Goal: Transaction & Acquisition: Purchase product/service

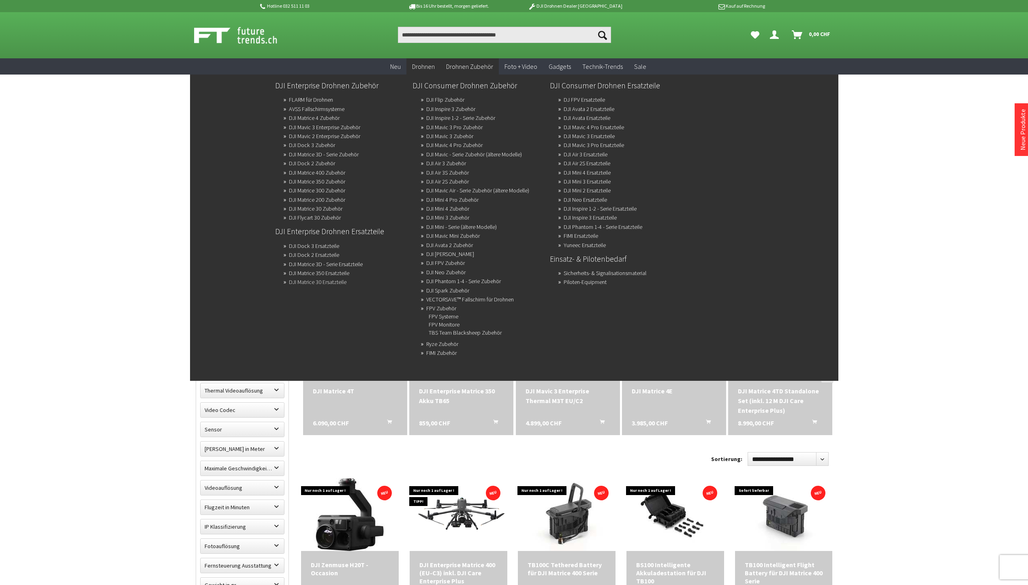
click at [314, 282] on link "DJI Matrice 30 Ersatzteile" at bounding box center [318, 281] width 58 height 11
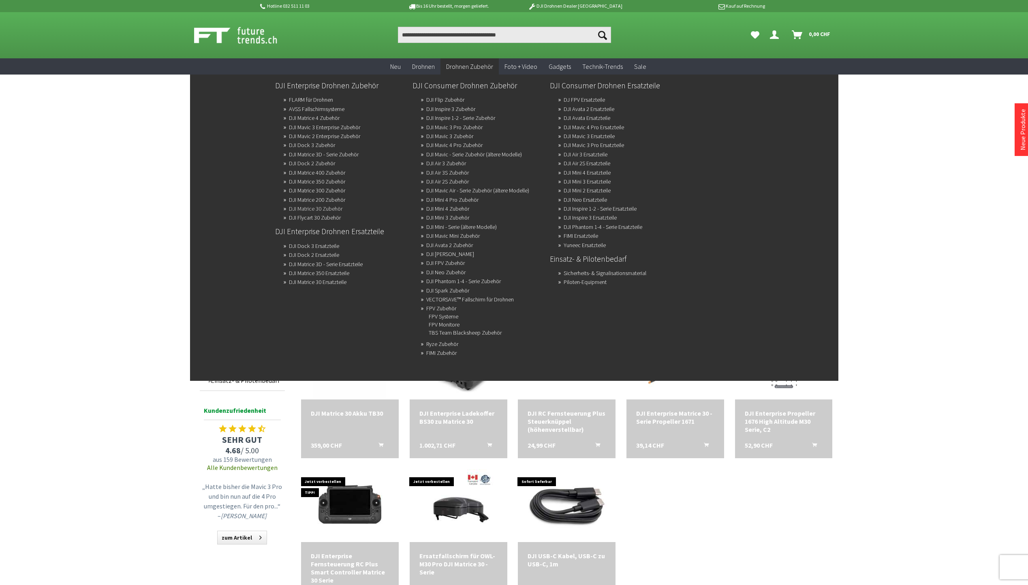
click at [304, 210] on link "DJI Matrice 30 Zubehör" at bounding box center [315, 208] width 53 height 11
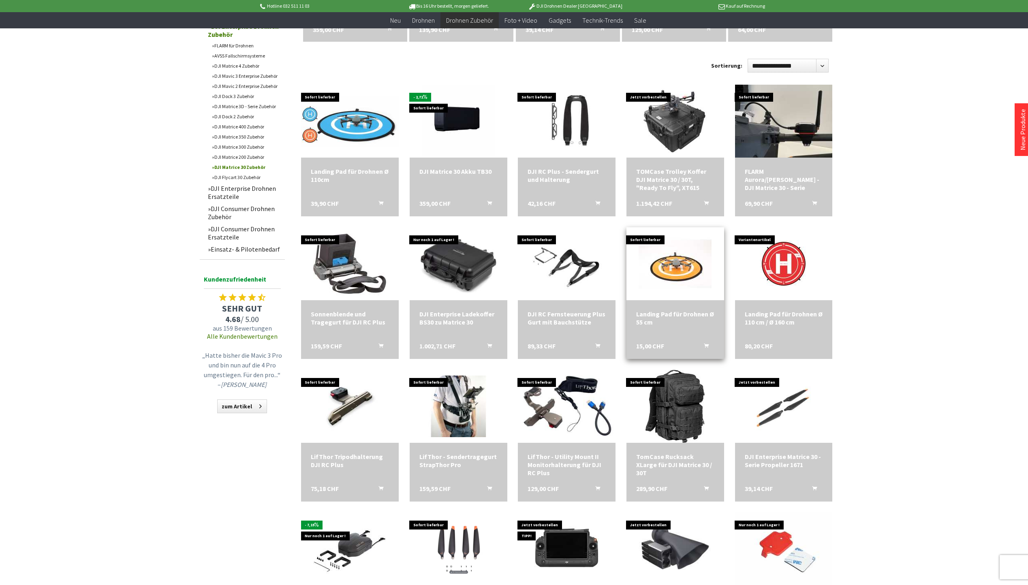
scroll to position [243, 0]
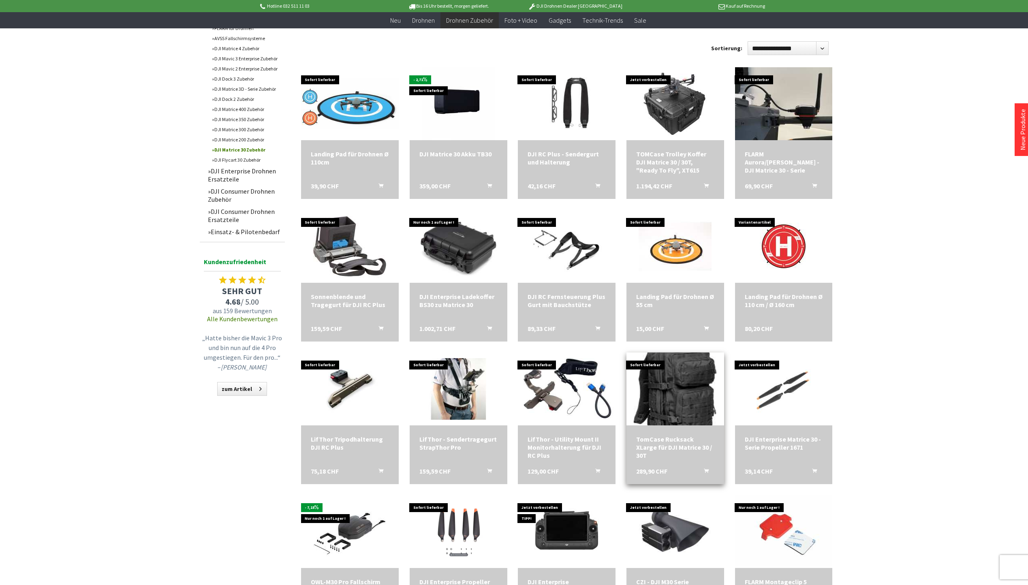
click at [678, 375] on img at bounding box center [675, 389] width 83 height 102
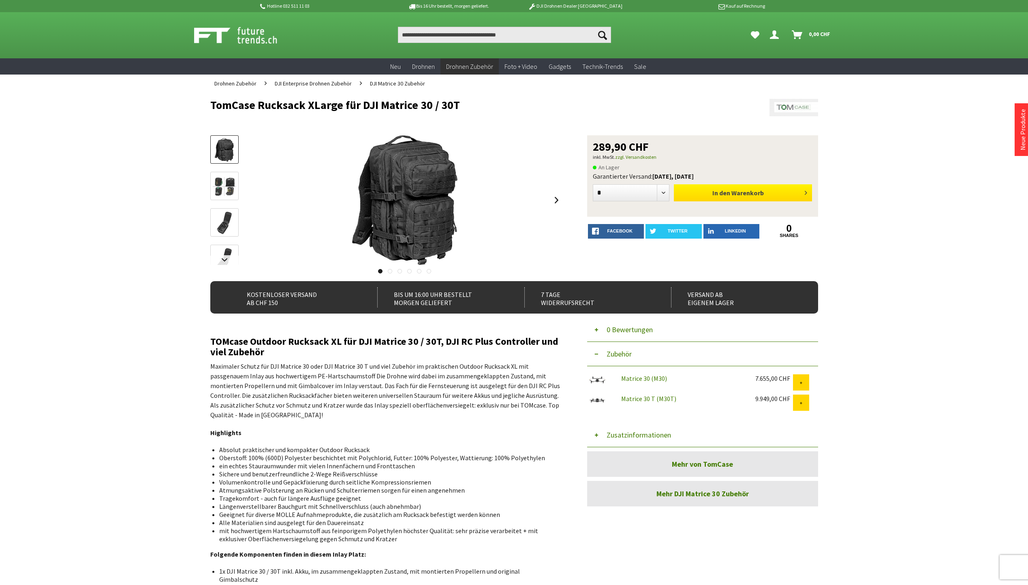
click at [752, 193] on span "Warenkorb" at bounding box center [748, 193] width 32 height 8
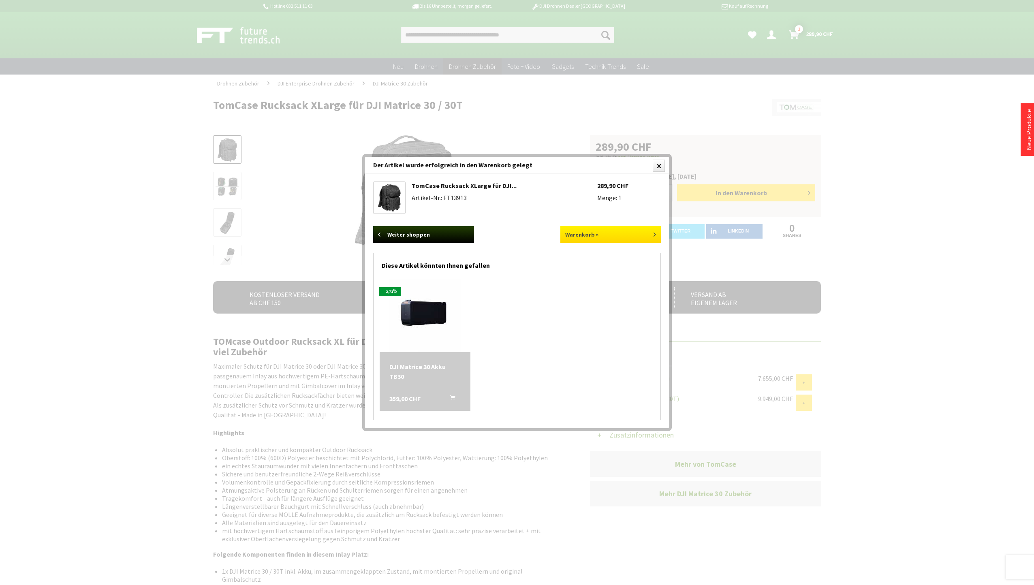
click at [595, 234] on link "Warenkorb »" at bounding box center [610, 234] width 101 height 17
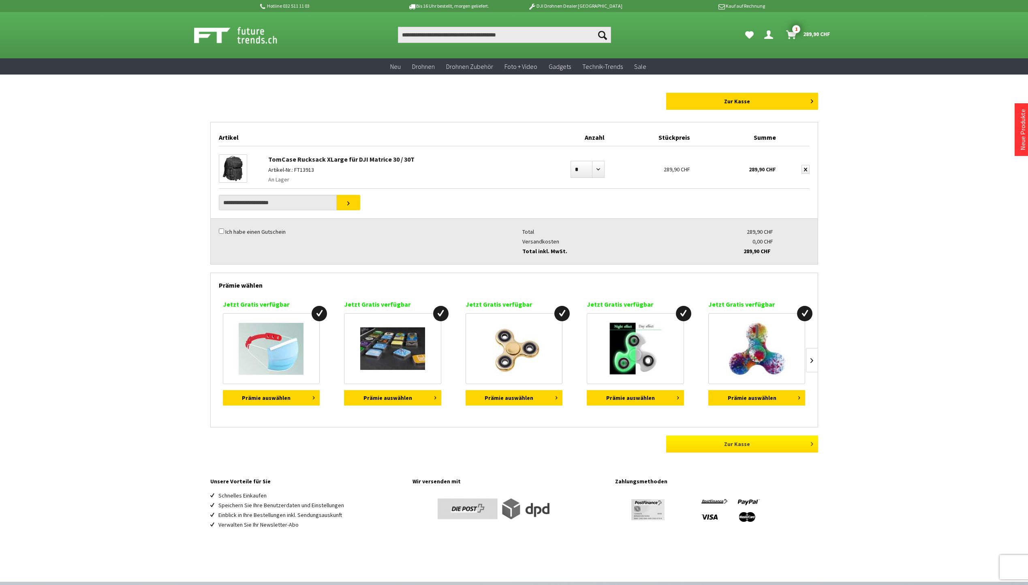
click at [742, 440] on link "Zur Kasse" at bounding box center [742, 444] width 152 height 17
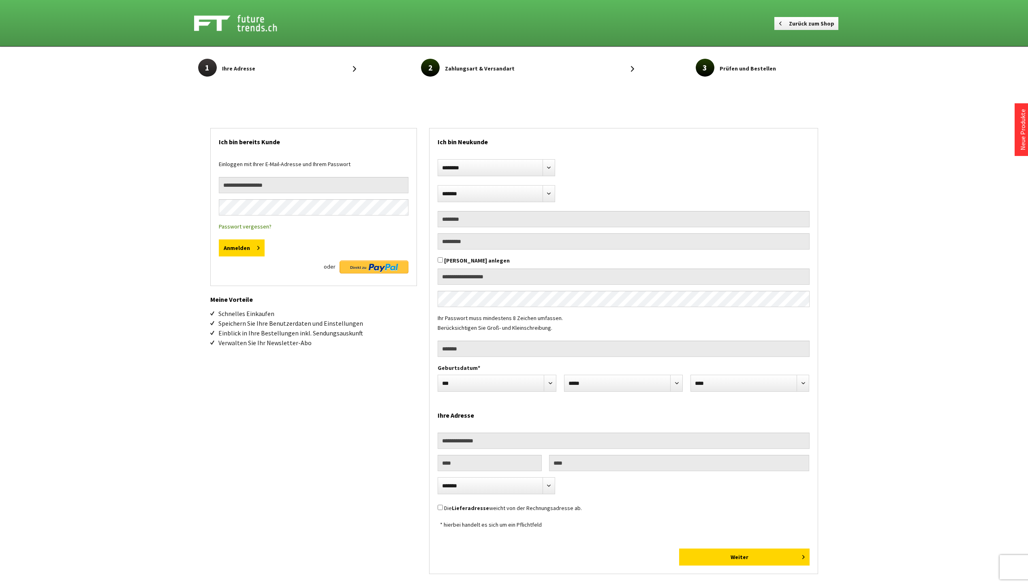
select select "**"
type input "**********"
click at [236, 247] on button "Anmelden" at bounding box center [242, 248] width 46 height 17
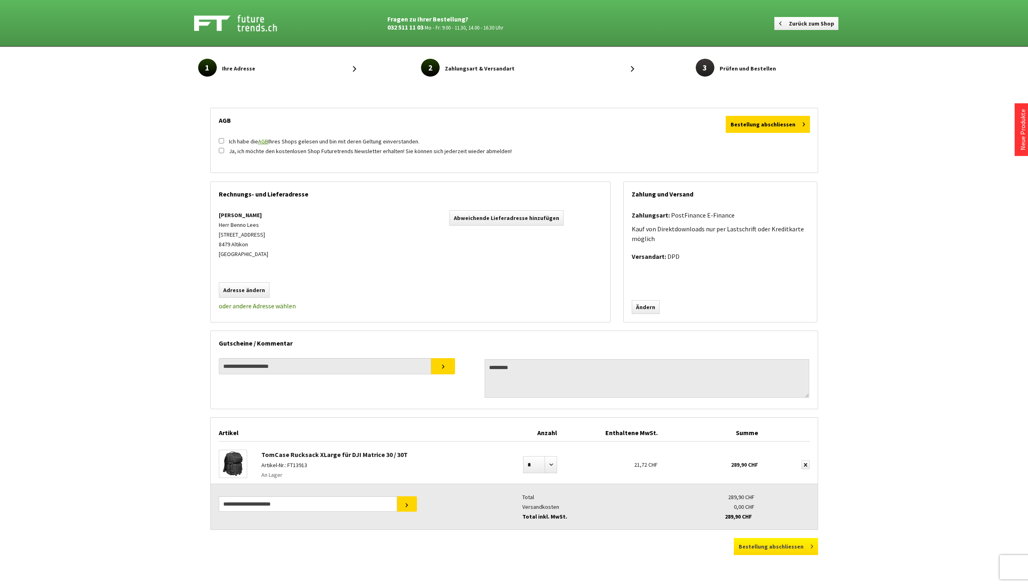
click at [771, 546] on button "Bestellung abschliessen" at bounding box center [776, 546] width 84 height 17
